Goal: Navigation & Orientation: Find specific page/section

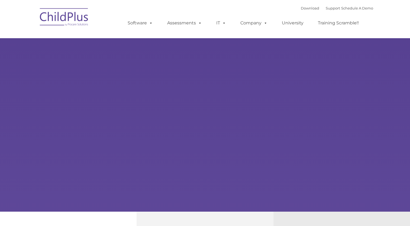
select select "MEDIUM"
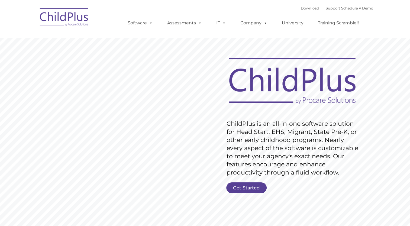
click at [246, 189] on link "Get Started" at bounding box center [247, 188] width 40 height 11
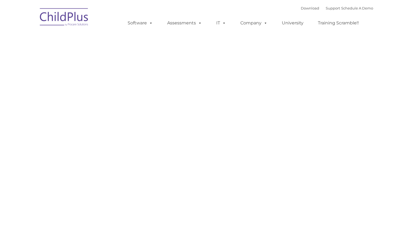
select select "MEDIUM"
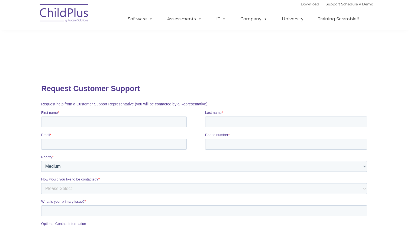
scroll to position [7, 0]
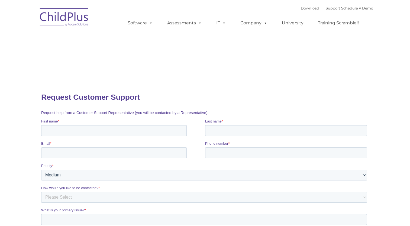
click at [72, 14] on img at bounding box center [64, 17] width 54 height 27
click at [266, 25] on span at bounding box center [265, 22] width 6 height 5
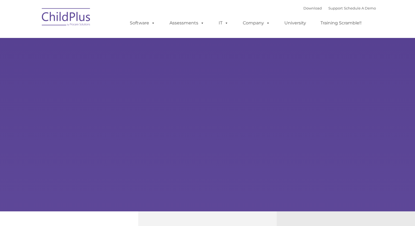
type input ""
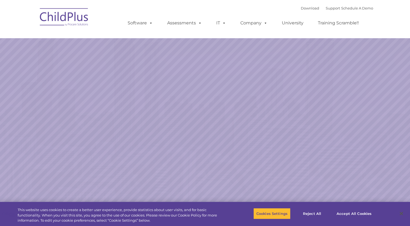
select select "MEDIUM"
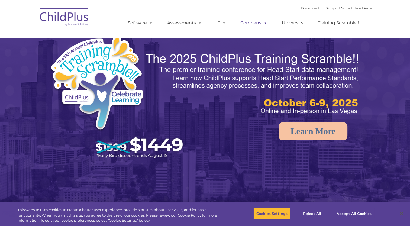
click at [263, 24] on span at bounding box center [265, 22] width 6 height 5
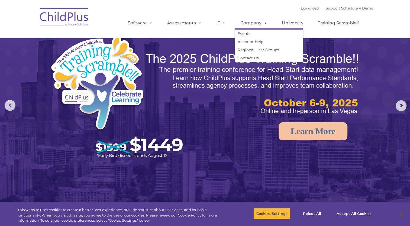
click at [223, 21] on span at bounding box center [223, 22] width 6 height 5
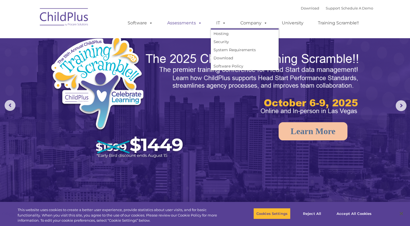
click at [196, 23] on span at bounding box center [199, 22] width 6 height 5
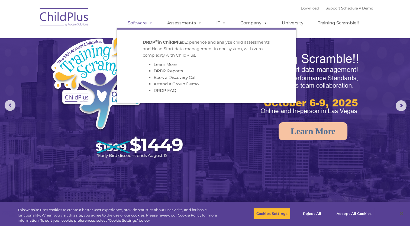
click at [149, 22] on span at bounding box center [150, 22] width 6 height 5
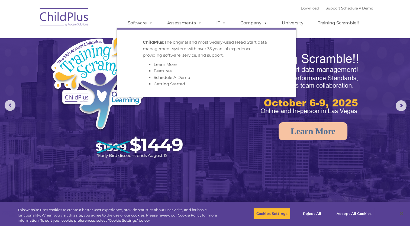
click at [73, 92] on img at bounding box center [119, 99] width 138 height 128
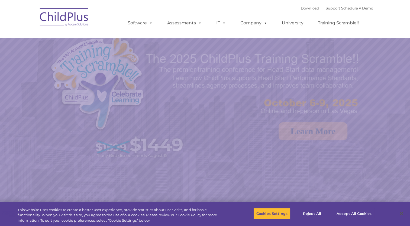
select select "MEDIUM"
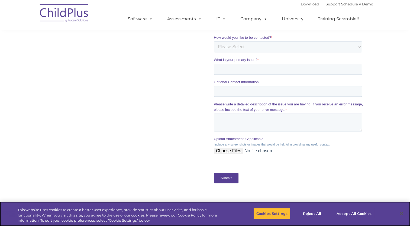
scroll to position [457, 0]
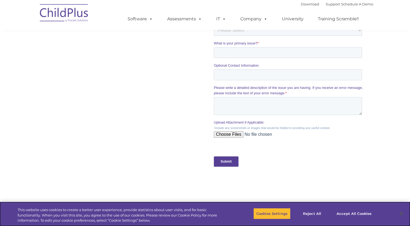
type input ""
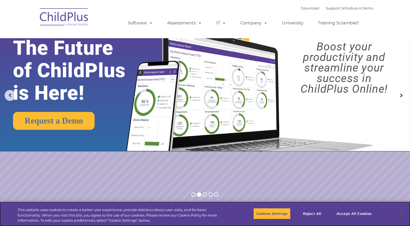
scroll to position [0, 0]
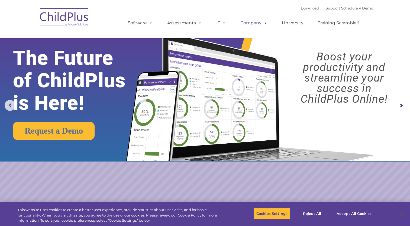
click at [266, 25] on span at bounding box center [265, 22] width 6 height 5
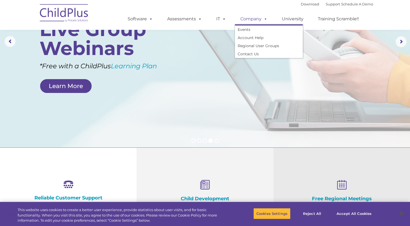
scroll to position [62, 0]
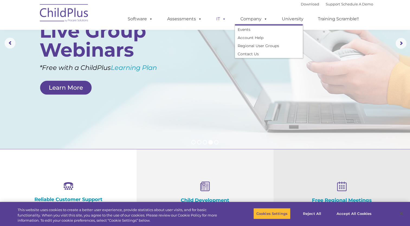
click at [223, 20] on span at bounding box center [223, 18] width 6 height 5
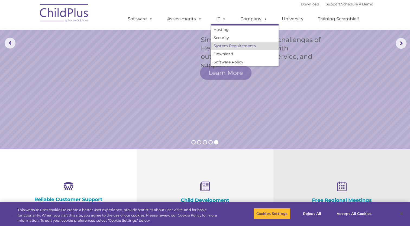
click at [225, 47] on link "System Requirements" at bounding box center [245, 46] width 68 height 8
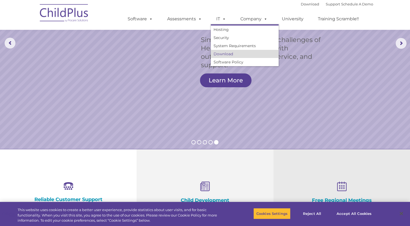
click at [231, 55] on link "Download" at bounding box center [245, 54] width 68 height 8
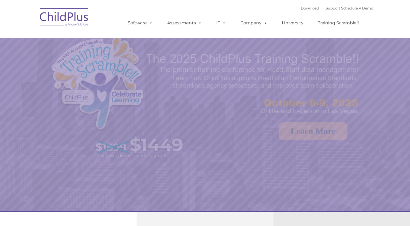
select select "MEDIUM"
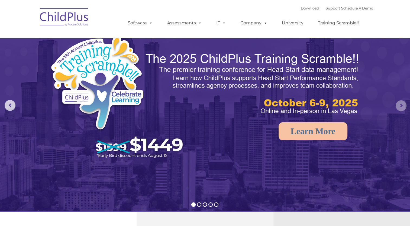
click at [402, 106] on rs-arrow at bounding box center [401, 105] width 11 height 11
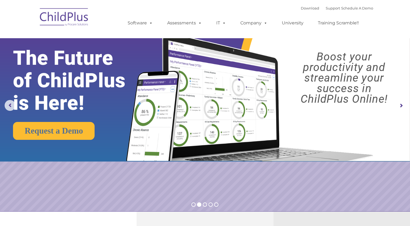
click at [402, 106] on rs-arrow at bounding box center [401, 105] width 11 height 11
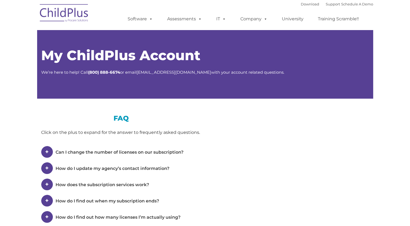
select select "MEDIUM"
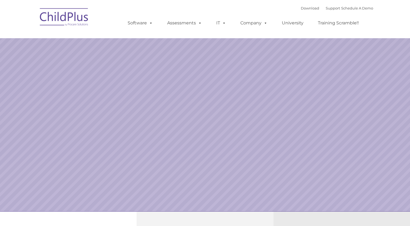
select select "MEDIUM"
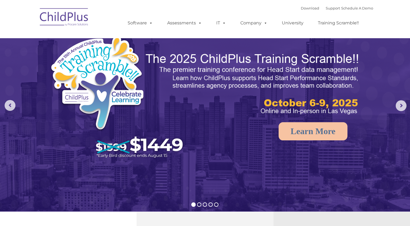
click at [401, 107] on rs-arrow at bounding box center [401, 105] width 11 height 11
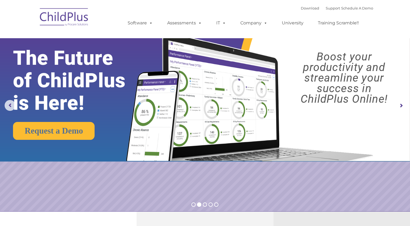
type input ""
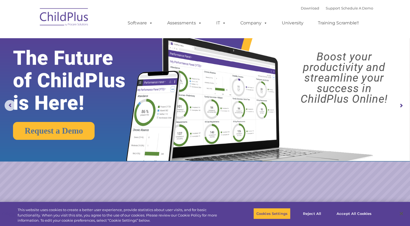
click at [397, 107] on rs-arrow at bounding box center [401, 105] width 11 height 11
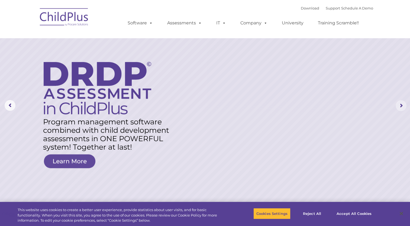
click at [398, 108] on rs-arrow at bounding box center [401, 105] width 11 height 11
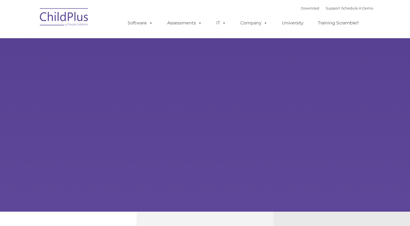
select select "MEDIUM"
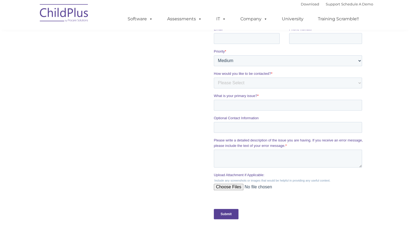
scroll to position [405, 0]
